Goal: Navigation & Orientation: Find specific page/section

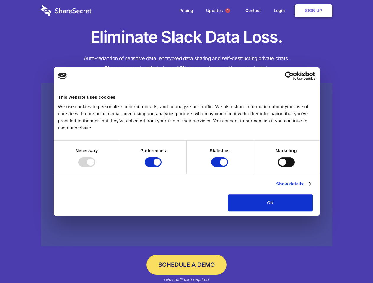
click at [95, 167] on div at bounding box center [86, 162] width 17 height 9
click at [161, 167] on input "Preferences" at bounding box center [153, 162] width 17 height 9
checkbox input "false"
click at [220, 167] on input "Statistics" at bounding box center [219, 162] width 17 height 9
checkbox input "false"
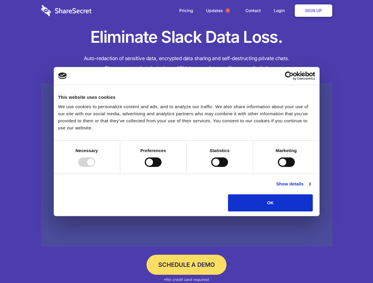
click at [278, 167] on input "Marketing" at bounding box center [286, 162] width 17 height 9
checkbox input "true"
click at [310, 188] on link "Show details" at bounding box center [293, 184] width 34 height 7
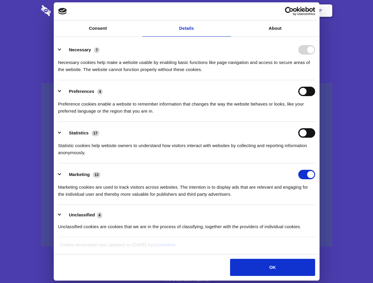
click at [315, 138] on input "Statistics" at bounding box center [306, 132] width 17 height 9
click at [227, 11] on span "1" at bounding box center [227, 10] width 5 height 5
